Goal: Use online tool/utility: Use online tool/utility

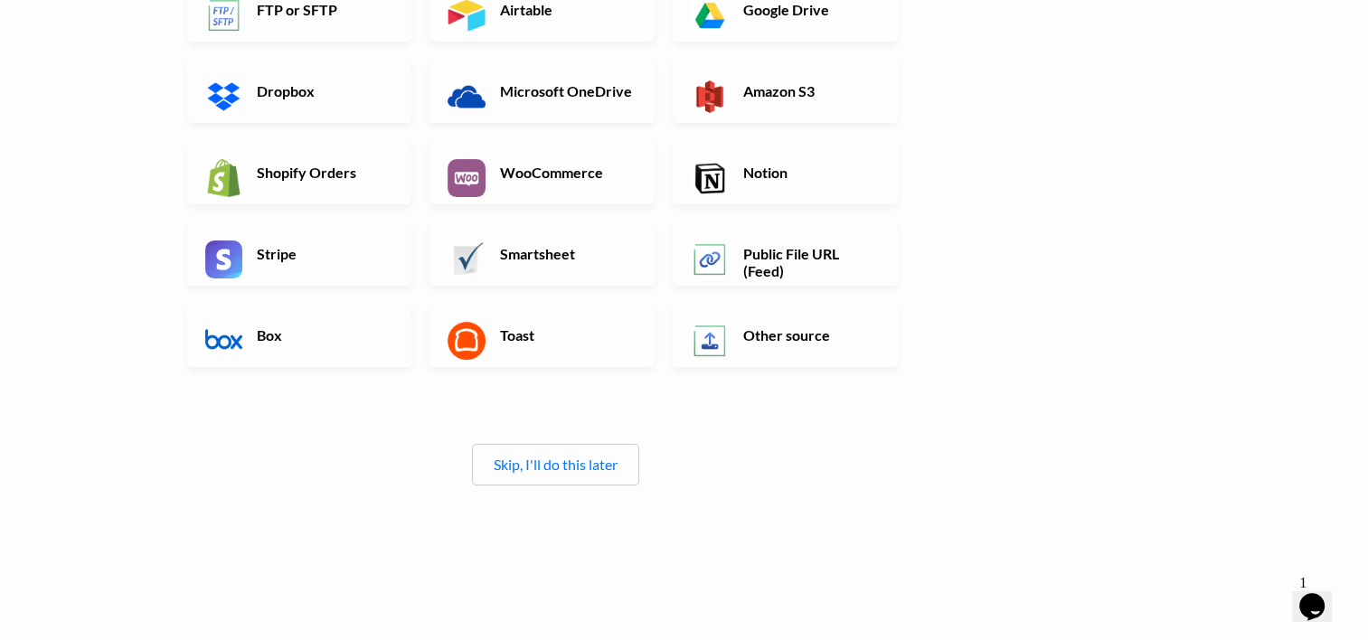
scroll to position [344, 0]
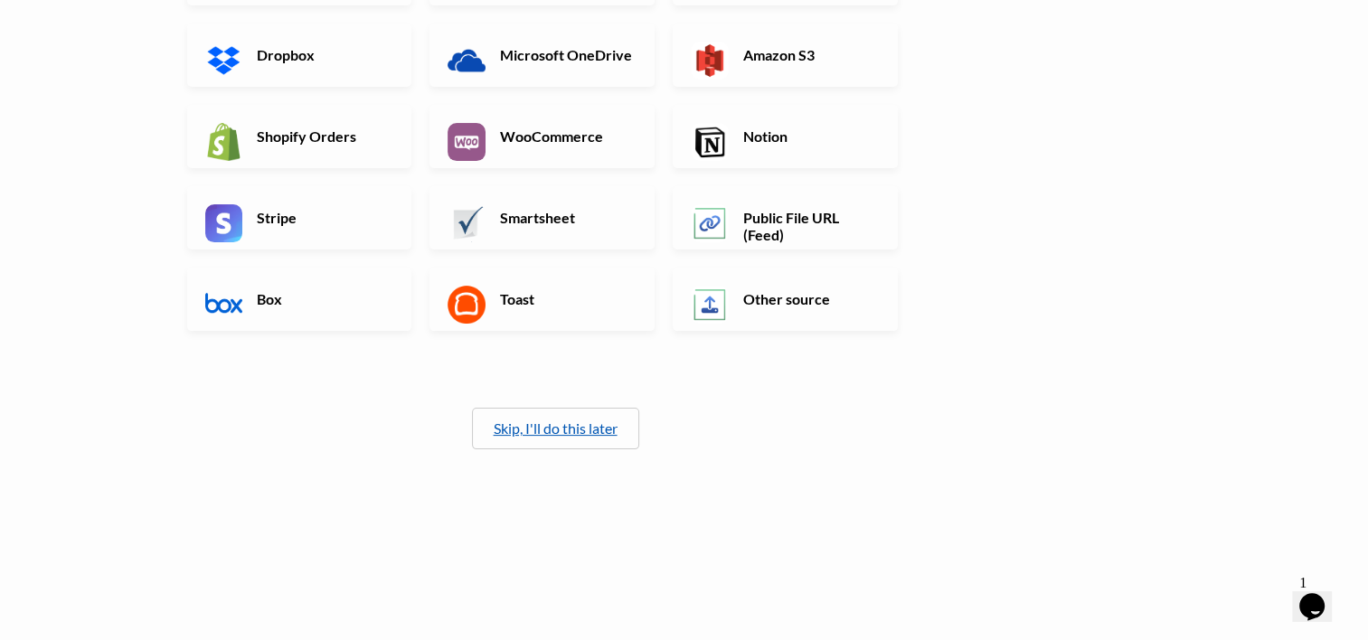
click at [559, 430] on link "Skip, I'll do this later" at bounding box center [556, 427] width 124 height 17
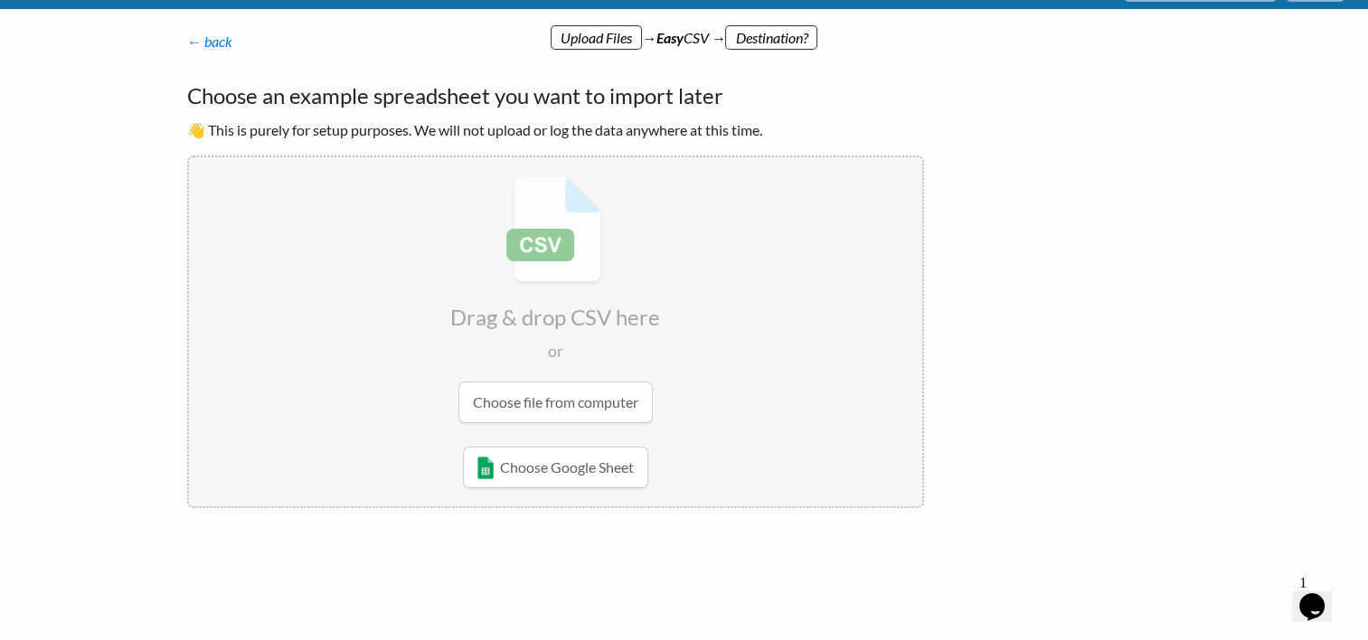
scroll to position [0, 0]
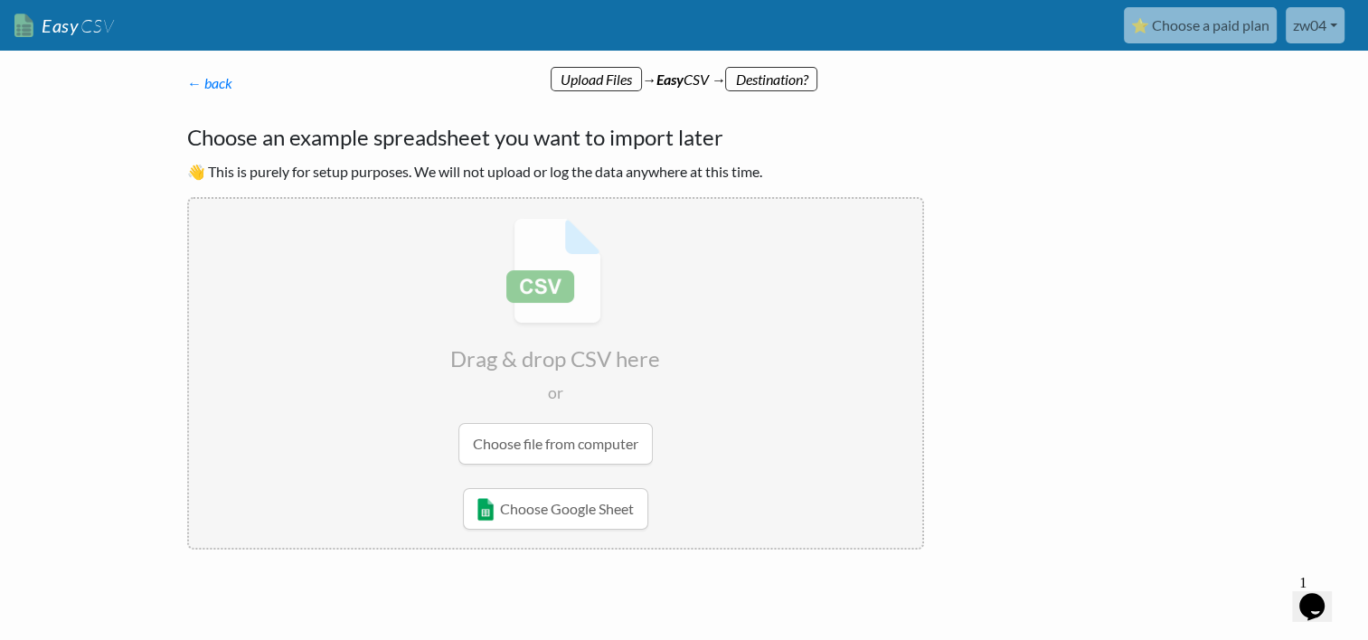
click at [540, 268] on input "file" at bounding box center [555, 341] width 733 height 285
type input "C:\fakepath\中国全量专利数据库[DATE].csv"
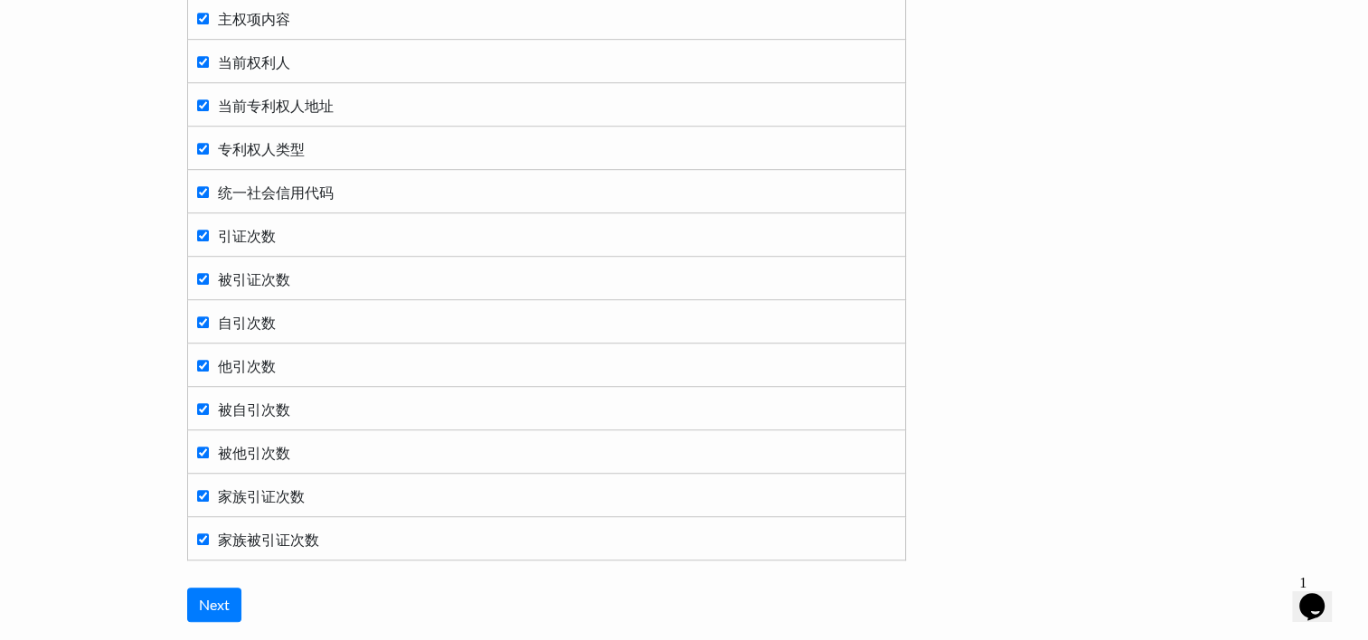
scroll to position [1300, 0]
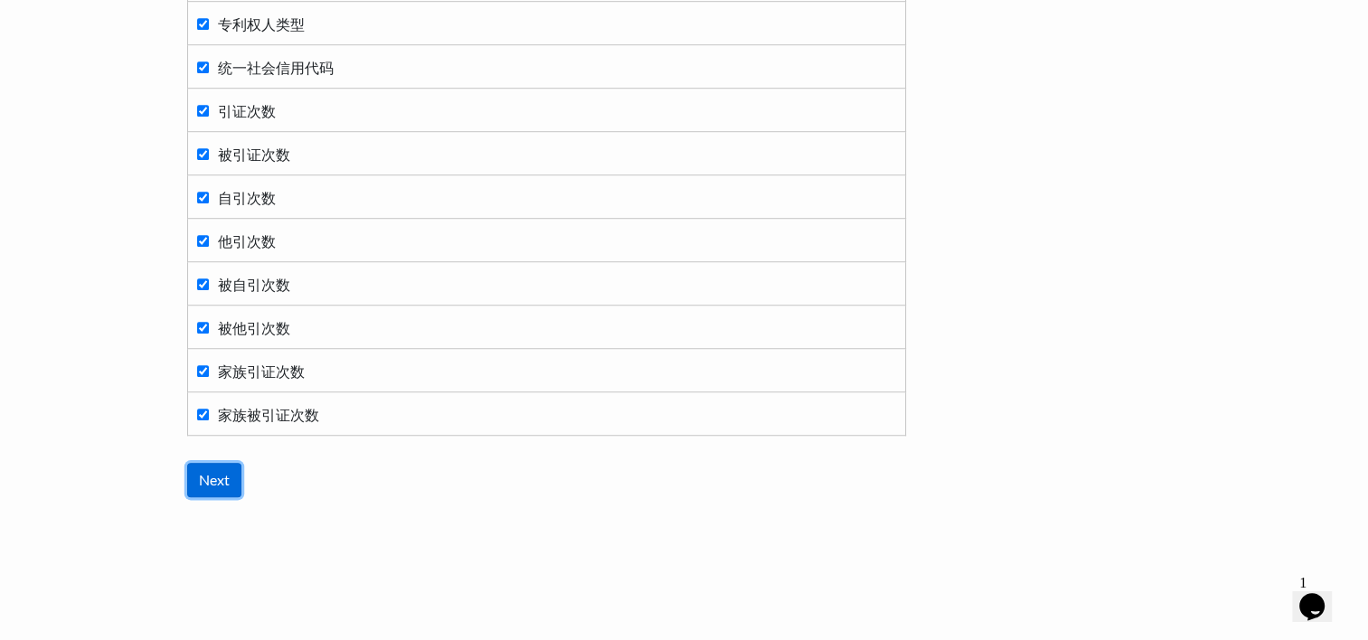
click at [221, 473] on input "Next" at bounding box center [214, 480] width 54 height 34
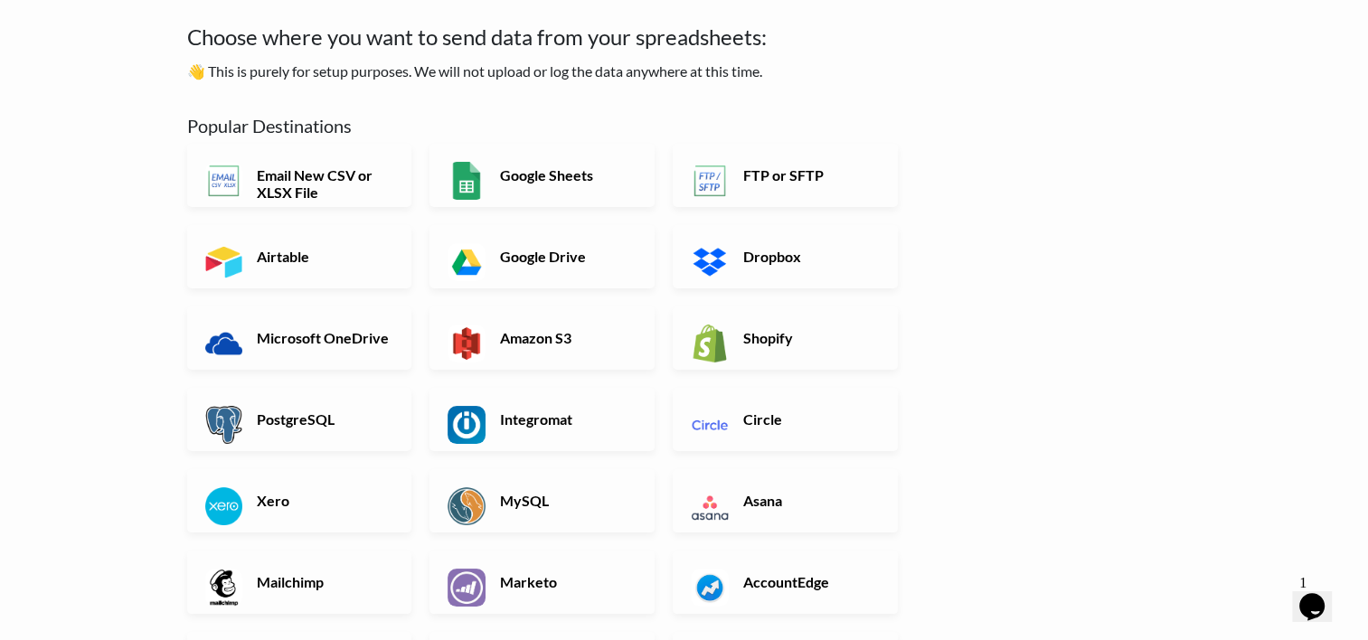
scroll to position [0, 0]
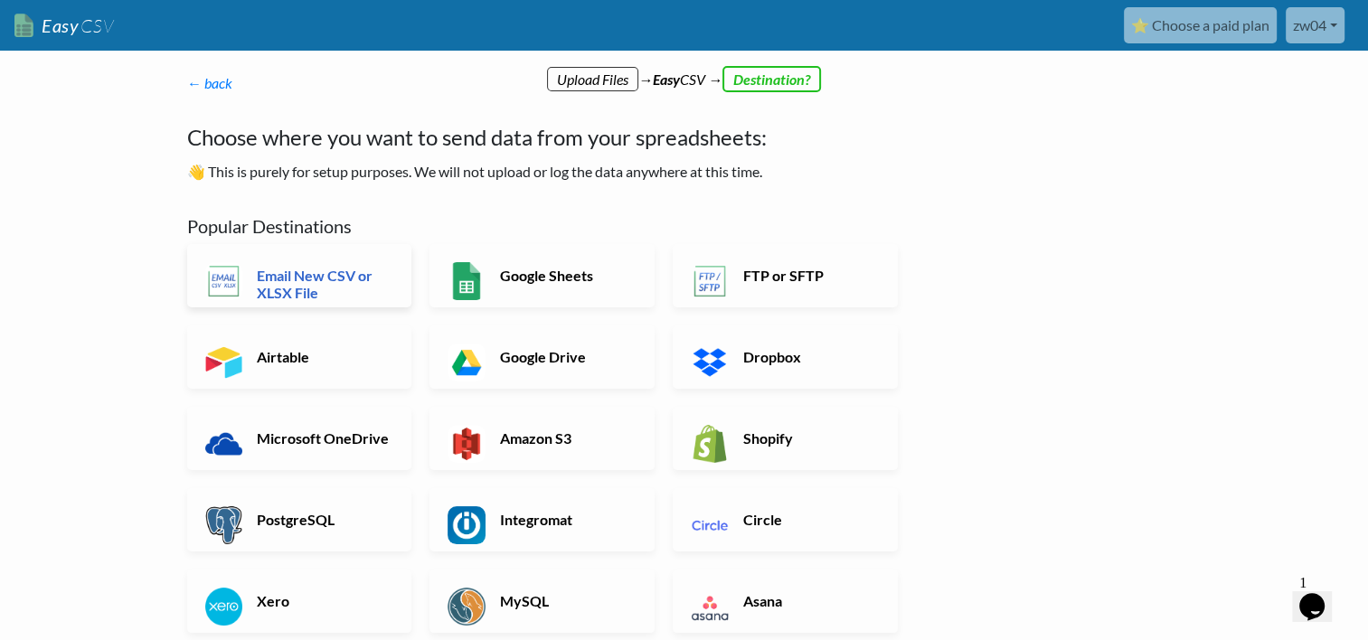
click at [350, 282] on h6 "Email New CSV or XLSX File" at bounding box center [323, 284] width 142 height 34
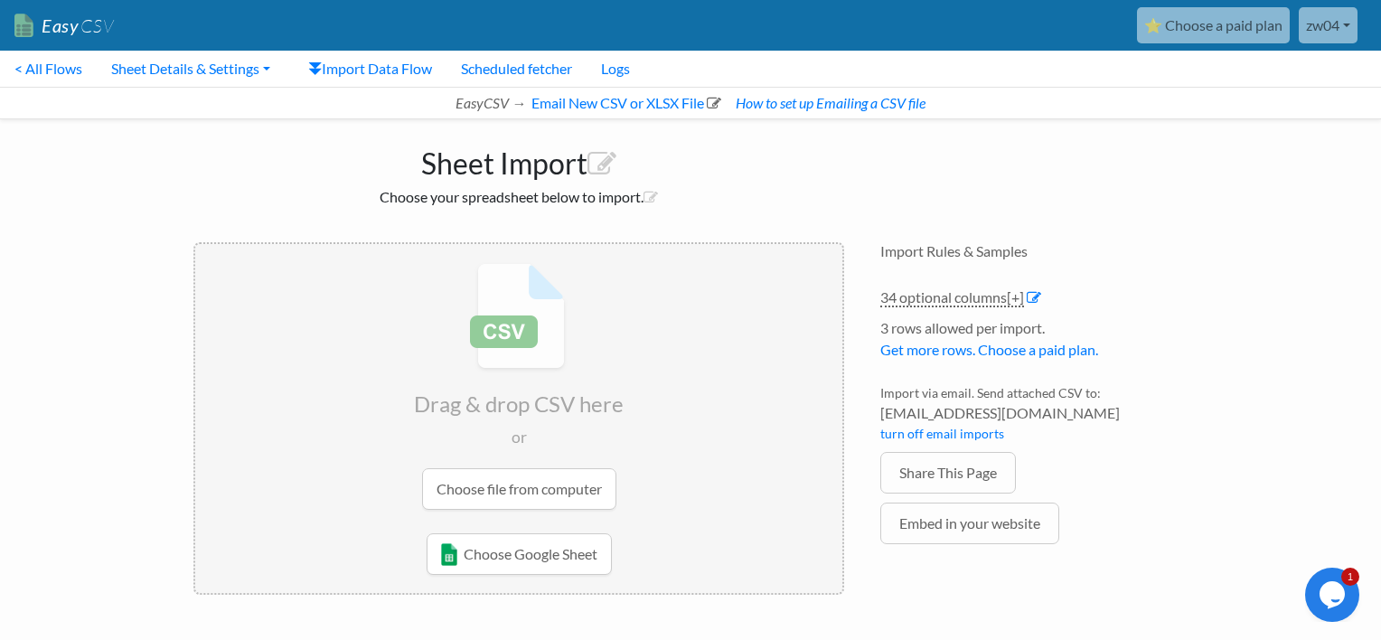
click at [1221, 223] on body "Easy CSV ⭐ Choose a paid plan zw04 163 All Flows All CSV Generators Business & …" at bounding box center [690, 308] width 1381 height 616
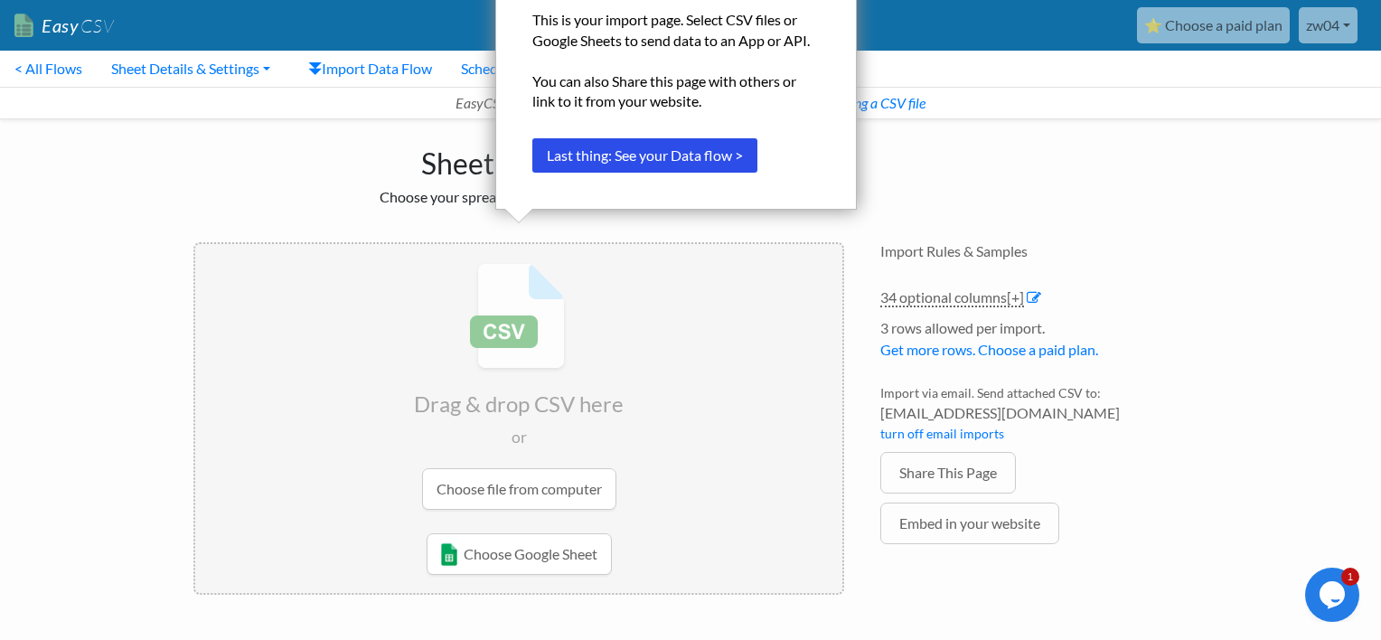
click at [1188, 398] on div "Import Rules & Samples 34 optional columns [+] Col Header Value Options 专利名称 te…" at bounding box center [1034, 420] width 344 height 392
click at [678, 164] on button "Last thing: See your Data flow >" at bounding box center [644, 155] width 225 height 34
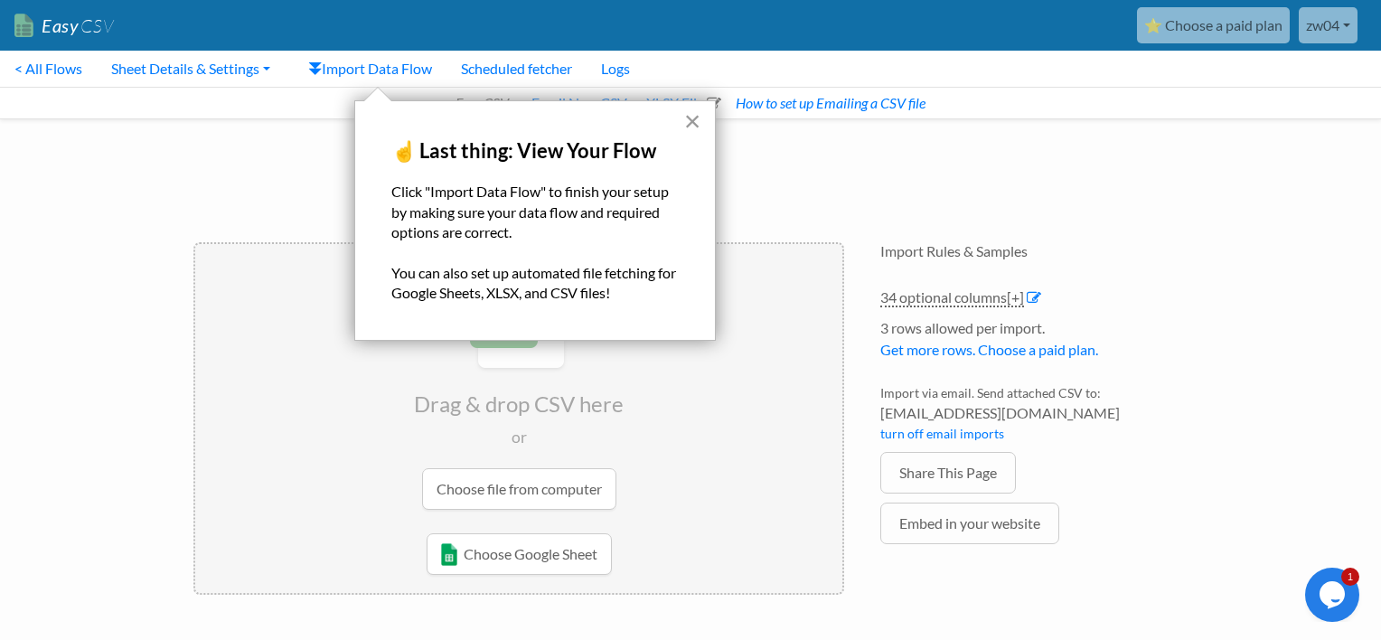
click at [693, 118] on button "×" at bounding box center [692, 121] width 17 height 29
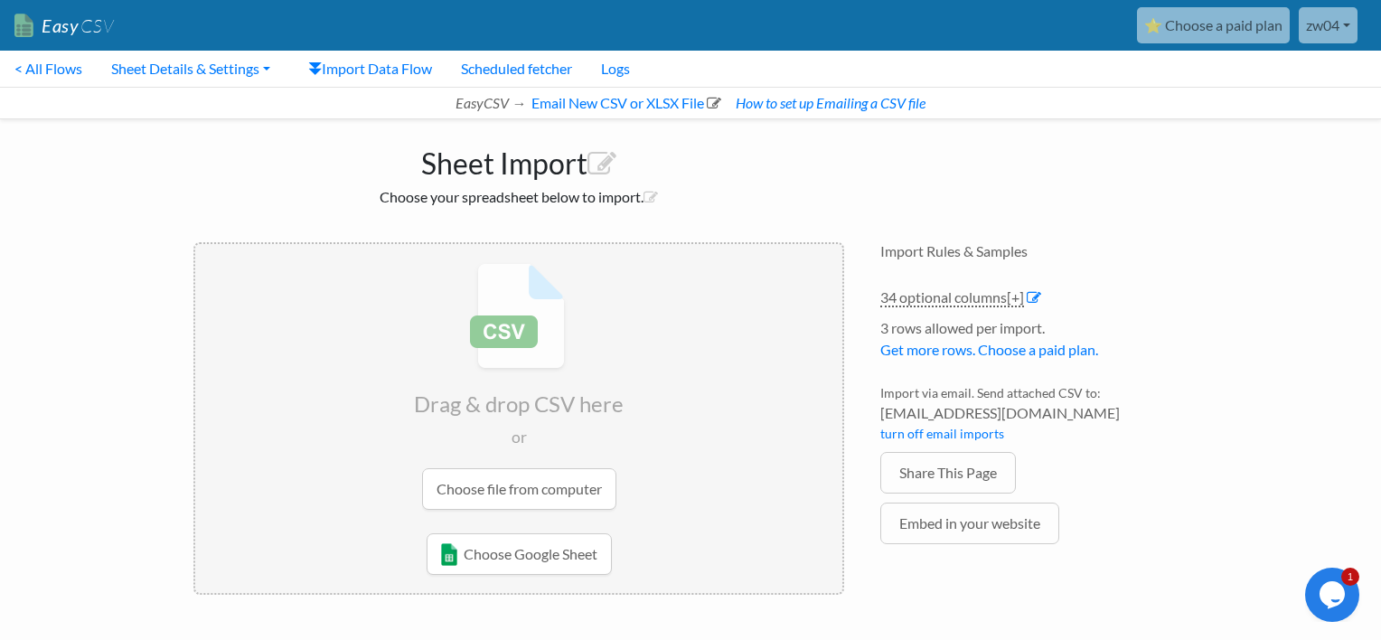
click at [505, 365] on input "file" at bounding box center [518, 386] width 647 height 285
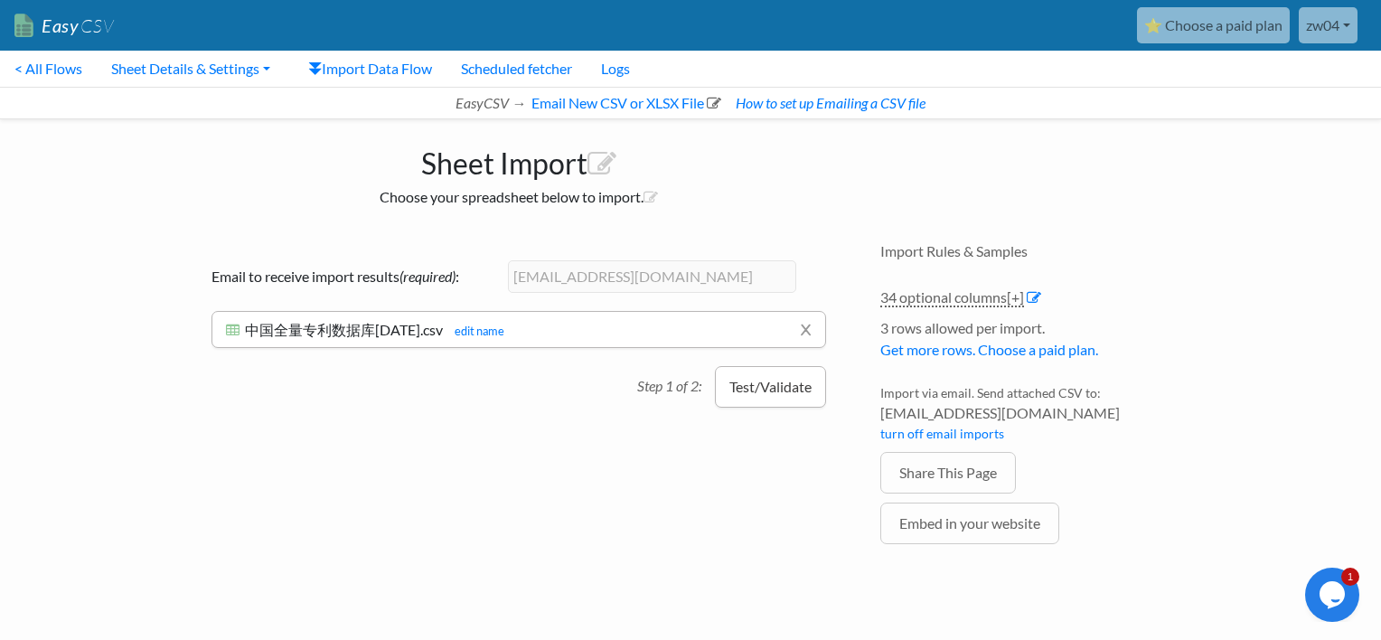
click at [751, 392] on button "Test/Validate" at bounding box center [770, 387] width 111 height 42
